Goal: Task Accomplishment & Management: Complete application form

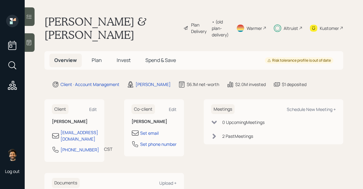
click at [121, 57] on span "Invest" at bounding box center [124, 60] width 14 height 7
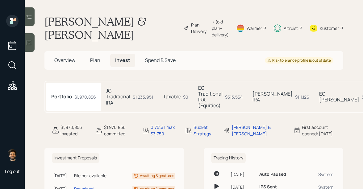
click at [109, 90] on h5 "JG Traditional IRA" at bounding box center [118, 97] width 24 height 18
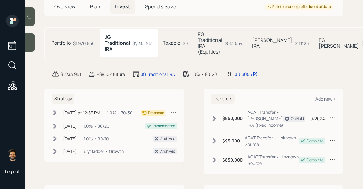
scroll to position [71, 0]
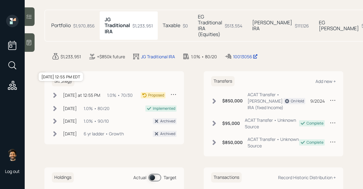
click at [73, 92] on div "Today at 12:55 PM" at bounding box center [81, 95] width 37 height 6
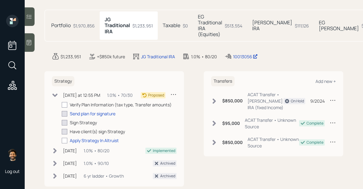
click at [75, 102] on div "Verify Plan Information (tax type, Transfer amounts)" at bounding box center [121, 105] width 102 height 6
click at [66, 102] on div at bounding box center [65, 105] width 6 height 6
click at [62, 105] on input "checkbox" at bounding box center [61, 105] width 0 height 0
checkbox input "true"
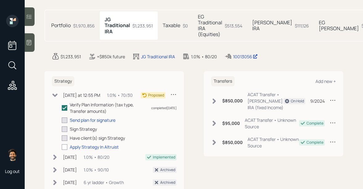
click at [79, 108] on div "Verify Plan Information (tax type, Transfer amounts) completed 08/13/25 Send pl…" at bounding box center [119, 126] width 115 height 49
click at [80, 117] on div "Send plan for signature" at bounding box center [93, 120] width 46 height 6
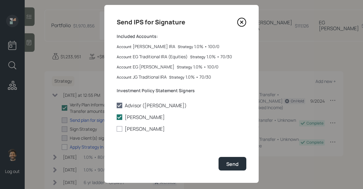
scroll to position [11, 0]
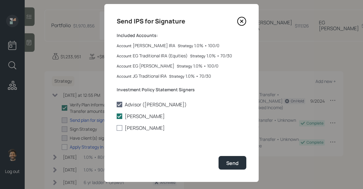
click at [122, 131] on div at bounding box center [120, 128] width 6 height 6
click at [117, 129] on input "Elyse Graver" at bounding box center [116, 128] width 0 height 0
checkbox input "true"
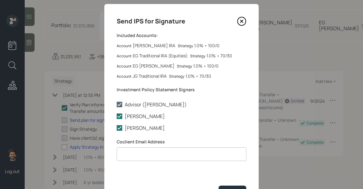
click at [131, 154] on input at bounding box center [182, 155] width 130 height 14
paste input "egraver@yahoo.com"
type input "egraver@yahoo.com"
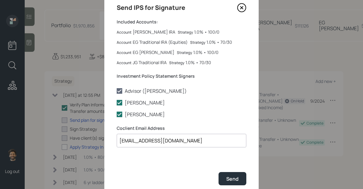
scroll to position [47, 0]
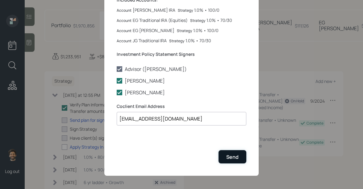
click at [233, 161] on button "Send" at bounding box center [233, 156] width 28 height 13
checkbox input "true"
